Goal: Information Seeking & Learning: Check status

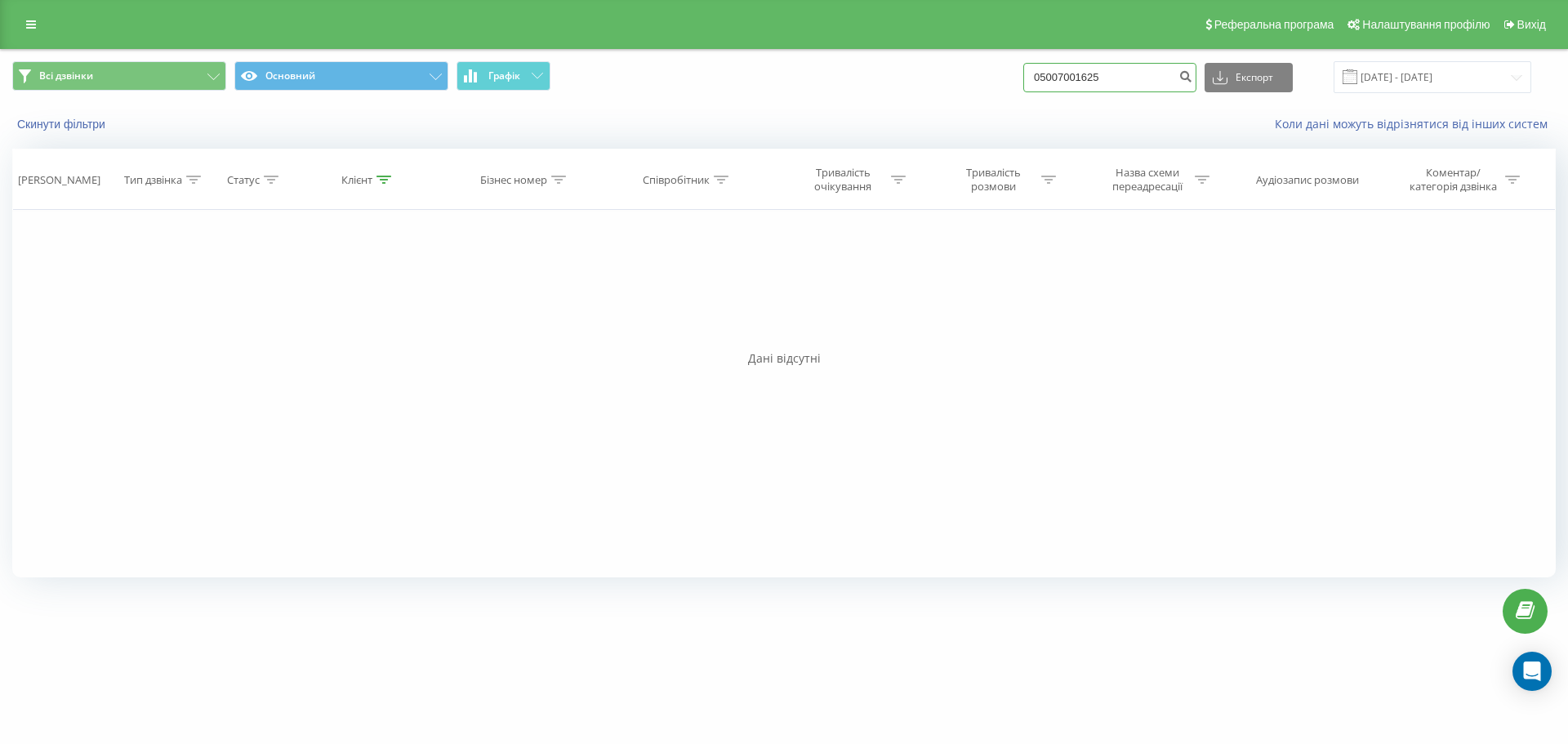
click at [1087, 77] on input "05007001625" at bounding box center [1110, 78] width 173 height 29
type input "0500701625"
click at [1196, 84] on button "submit" at bounding box center [1186, 78] width 22 height 29
click at [1096, 78] on input "0500701625" at bounding box center [1110, 78] width 173 height 29
type input "0500706125"
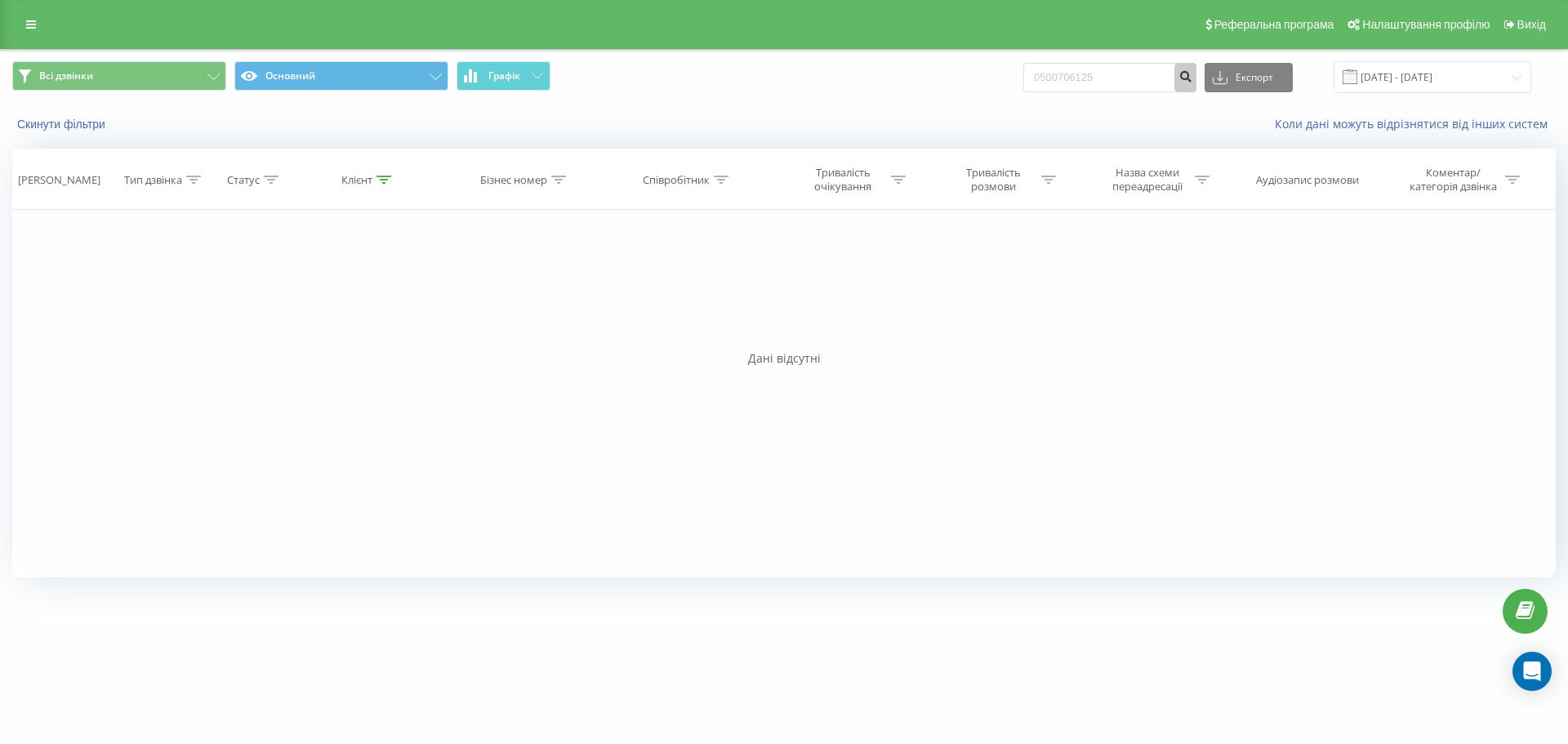
click at [1193, 79] on icon "submit" at bounding box center [1186, 74] width 14 height 10
click at [1044, 66] on input "0500706125" at bounding box center [1110, 78] width 173 height 29
type input "380500706125"
click at [1193, 79] on icon "submit" at bounding box center [1186, 74] width 14 height 10
click at [1139, 80] on input "380500706125" at bounding box center [1110, 78] width 173 height 29
